Goal: Task Accomplishment & Management: Manage account settings

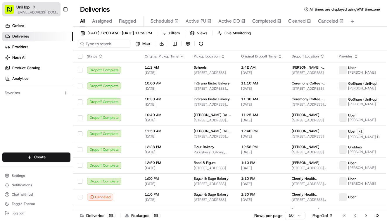
click at [34, 11] on span "[EMAIL_ADDRESS][DOMAIN_NAME]" at bounding box center [37, 12] width 42 height 5
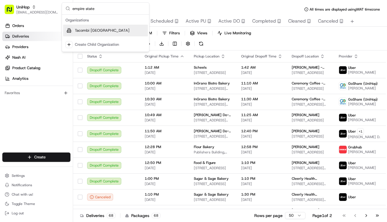
type input "empire state"
click at [105, 30] on span "Tacombi [GEOGRAPHIC_DATA]" at bounding box center [102, 30] width 55 height 5
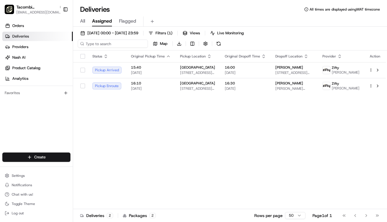
click at [104, 44] on input at bounding box center [113, 44] width 70 height 8
paste input "8588660"
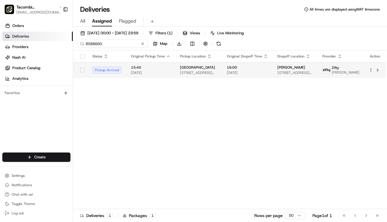
type input "8588660"
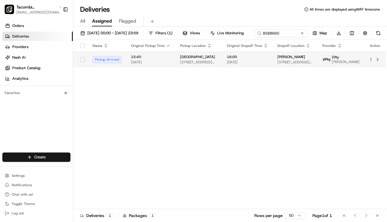
click at [162, 59] on span "15:40" at bounding box center [151, 56] width 40 height 5
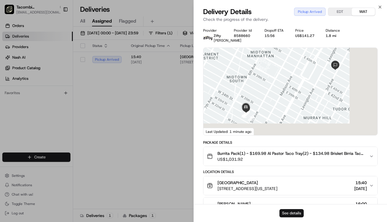
click at [292, 212] on button "See details" at bounding box center [292, 213] width 24 height 8
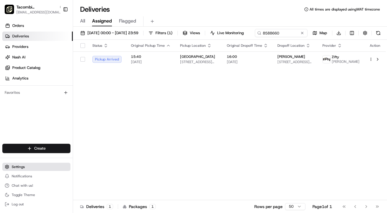
click at [18, 166] on span "Settings" at bounding box center [18, 167] width 13 height 5
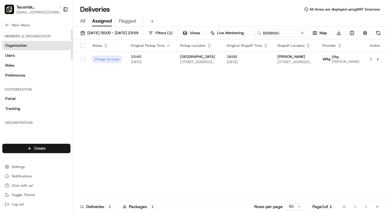
click at [25, 47] on span "Organization" at bounding box center [16, 45] width 22 height 5
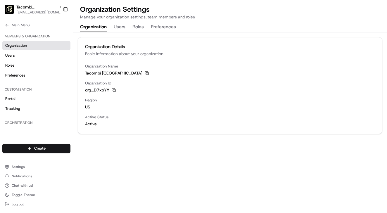
click at [146, 72] on icon "button" at bounding box center [147, 73] width 4 height 4
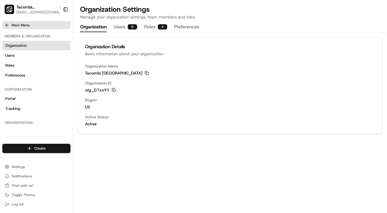
click at [25, 26] on span "Main Menu" at bounding box center [21, 25] width 18 height 5
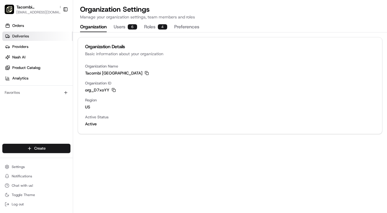
click at [30, 35] on link "Deliveries" at bounding box center [37, 36] width 71 height 9
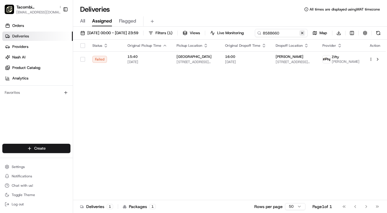
click at [300, 36] on button at bounding box center [303, 33] width 6 height 6
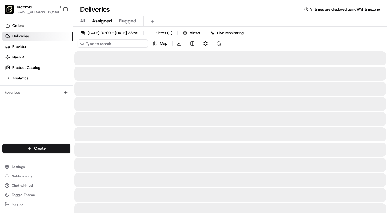
click at [112, 44] on input at bounding box center [113, 44] width 70 height 8
paste input "[PERSON_NAME]"
type input "[PERSON_NAME]"
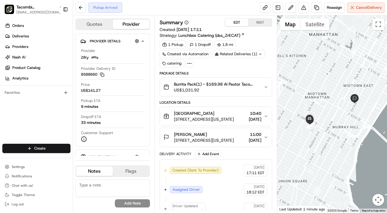
click at [234, 20] on button "EDT" at bounding box center [236, 23] width 23 height 8
click at [236, 118] on div "EMPIRE STATE BUILDING 23 W 33rd St, New York, NY 10001, USA 10:40 20/08/2025" at bounding box center [214, 117] width 100 height 12
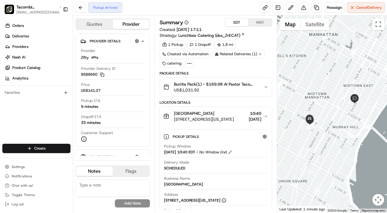
click at [236, 118] on div "EMPIRE STATE BUILDING 23 W 33rd St, New York, NY 10001, USA 10:40 20/08/2025" at bounding box center [214, 117] width 100 height 12
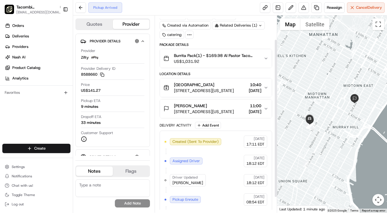
scroll to position [30, 0]
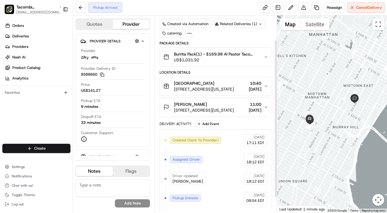
click at [228, 109] on span "[STREET_ADDRESS][US_STATE]" at bounding box center [204, 110] width 60 height 6
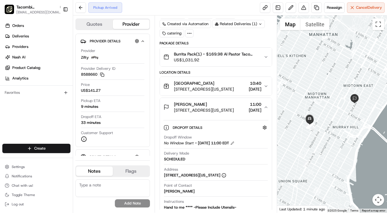
click at [228, 110] on span "[STREET_ADDRESS][US_STATE]" at bounding box center [204, 110] width 60 height 6
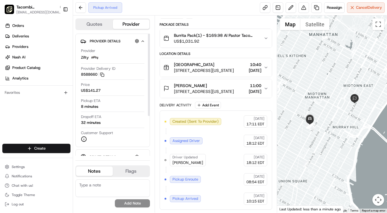
scroll to position [0, 0]
click at [235, 91] on div "Jonila Fetija 730 3rd Ave, New York, NY 10017, USA 11:00 20/08/2025" at bounding box center [214, 89] width 100 height 12
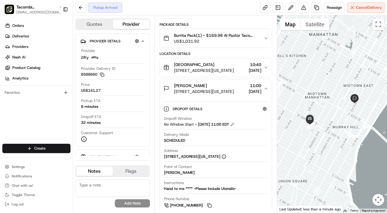
click at [235, 91] on div "Jonila Fetija 730 3rd Ave, New York, NY 10017, USA 11:00 20/08/2025" at bounding box center [214, 89] width 100 height 12
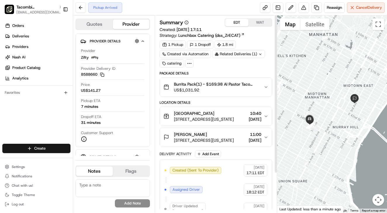
click at [215, 90] on span "US$1,031.92" at bounding box center [216, 90] width 85 height 6
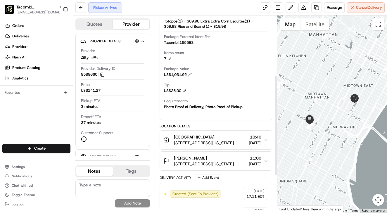
scroll to position [117, 0]
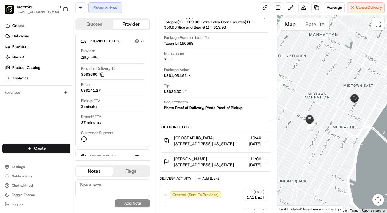
click at [172, 43] on div "Tacombi:155598" at bounding box center [179, 43] width 30 height 5
drag, startPoint x: 172, startPoint y: 43, endPoint x: 191, endPoint y: 44, distance: 19.4
click at [191, 44] on div "Tacombi:155598" at bounding box center [179, 43] width 30 height 5
copy div "Tacombi:155598"
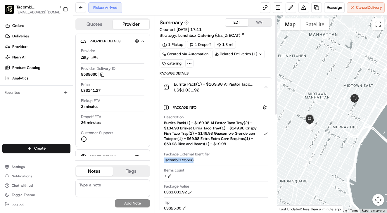
scroll to position [0, 0]
click at [229, 91] on span "US$1,031.92" at bounding box center [216, 90] width 85 height 6
click at [267, 87] on icon "button" at bounding box center [266, 87] width 5 height 5
click at [259, 22] on button "WAT" at bounding box center [260, 23] width 23 height 8
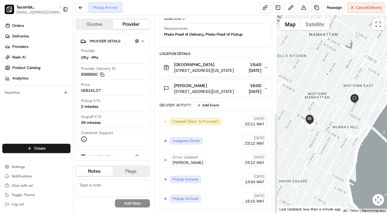
scroll to position [190, 0]
click at [235, 92] on div "Jonila Fetija 730 3rd Ave, New York, NY 10017, USA 16:00 20/08/2025" at bounding box center [214, 89] width 100 height 12
click at [249, 89] on span "[DATE]" at bounding box center [255, 92] width 13 height 6
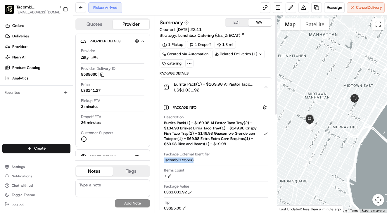
scroll to position [0, 0]
click at [237, 23] on button "EDT" at bounding box center [236, 23] width 23 height 8
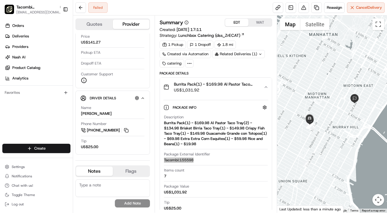
click at [261, 23] on button "WAT" at bounding box center [260, 23] width 23 height 8
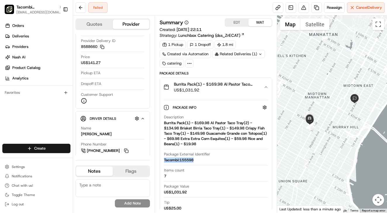
click at [259, 91] on span "US$1,031.92" at bounding box center [216, 90] width 85 height 6
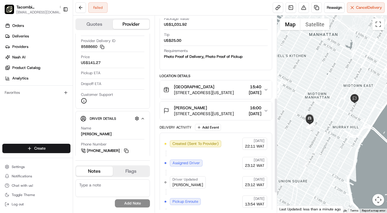
scroll to position [169, 0]
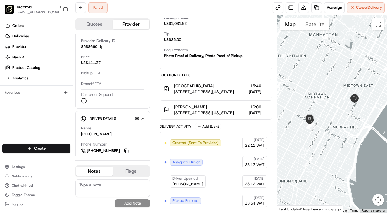
click at [249, 85] on span "15:40" at bounding box center [255, 86] width 13 height 6
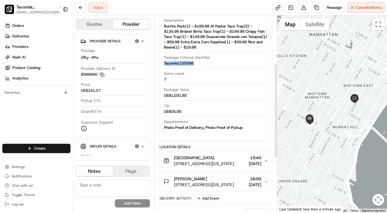
scroll to position [98, 0]
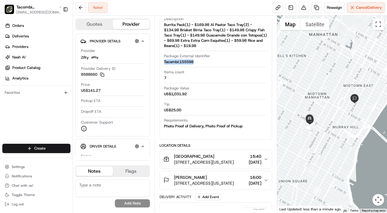
click at [215, 182] on span "[STREET_ADDRESS][US_STATE]" at bounding box center [204, 184] width 60 height 6
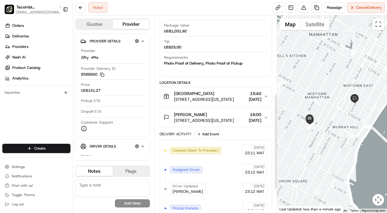
scroll to position [163, 0]
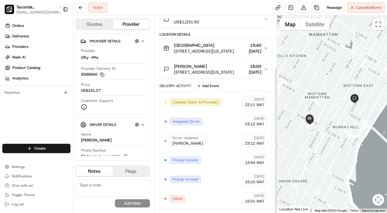
scroll to position [68, 0]
click at [226, 70] on span "[STREET_ADDRESS][US_STATE]" at bounding box center [204, 72] width 60 height 6
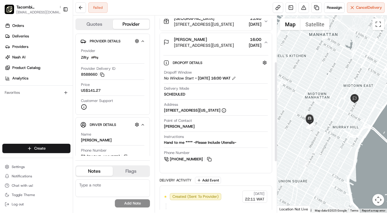
scroll to position [95, 0]
click at [172, 128] on div "[PERSON_NAME]" at bounding box center [179, 126] width 31 height 5
copy div "[PERSON_NAME]"
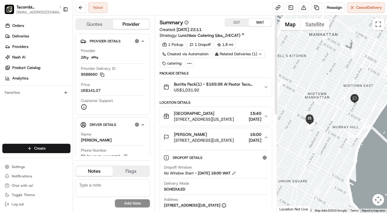
scroll to position [0, 0]
click at [332, 6] on span "Reassign" at bounding box center [334, 7] width 15 height 5
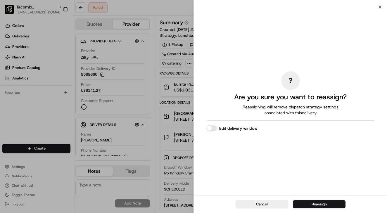
click at [214, 128] on button "Edit delivery window" at bounding box center [212, 129] width 11 height 6
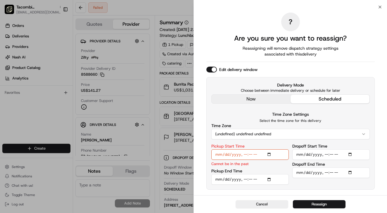
click at [287, 137] on button "(undefined) undefined undefined" at bounding box center [291, 134] width 159 height 11
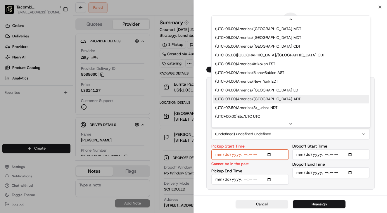
scroll to position [72, 0]
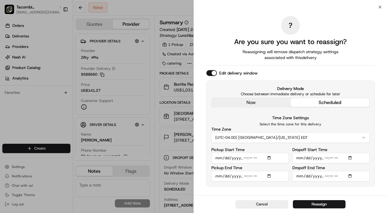
click at [251, 157] on input "Pickup Start Time" at bounding box center [251, 158] width 78 height 11
click at [270, 203] on button "Cancel" at bounding box center [262, 204] width 53 height 8
